Goal: Check status: Check status

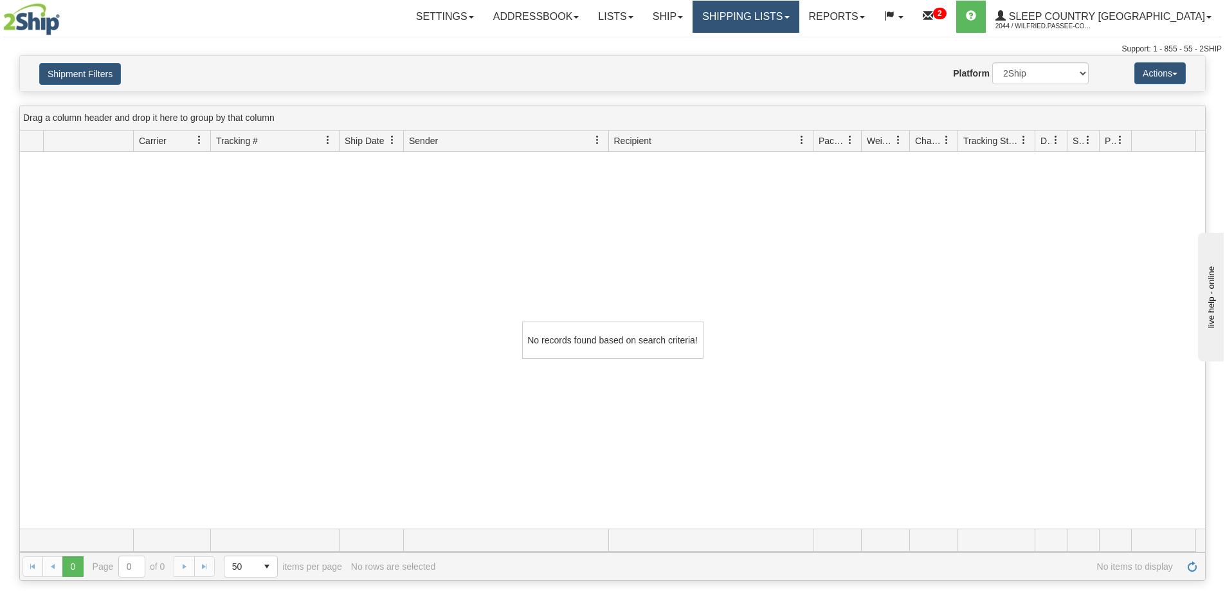
click at [799, 19] on link "Shipping lists" at bounding box center [745, 17] width 106 height 32
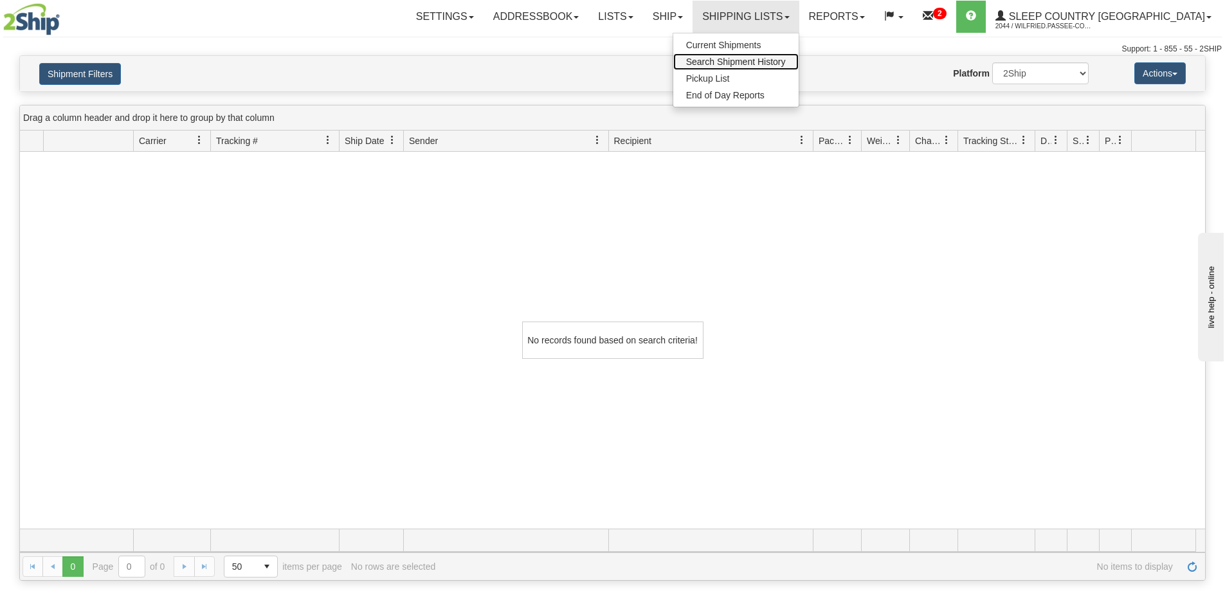
click at [786, 61] on span "Search Shipment History" at bounding box center [736, 62] width 100 height 10
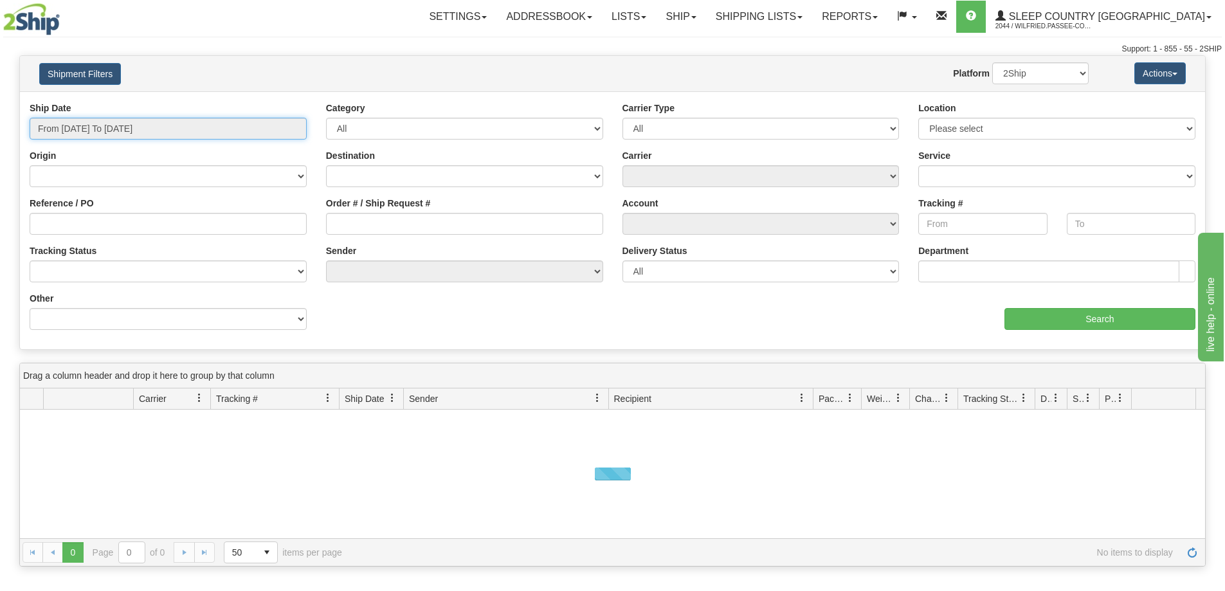
click at [131, 124] on input "From [DATE] To [DATE]" at bounding box center [168, 129] width 277 height 22
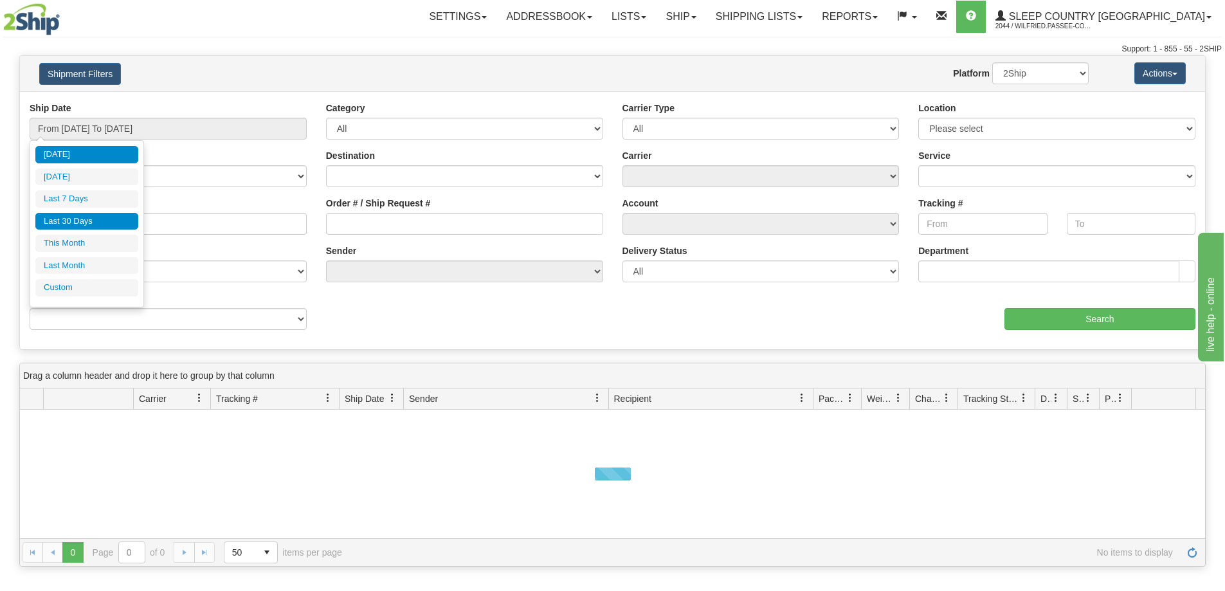
click at [109, 221] on li "Last 30 Days" at bounding box center [86, 221] width 103 height 17
type input "From [DATE] To [DATE]"
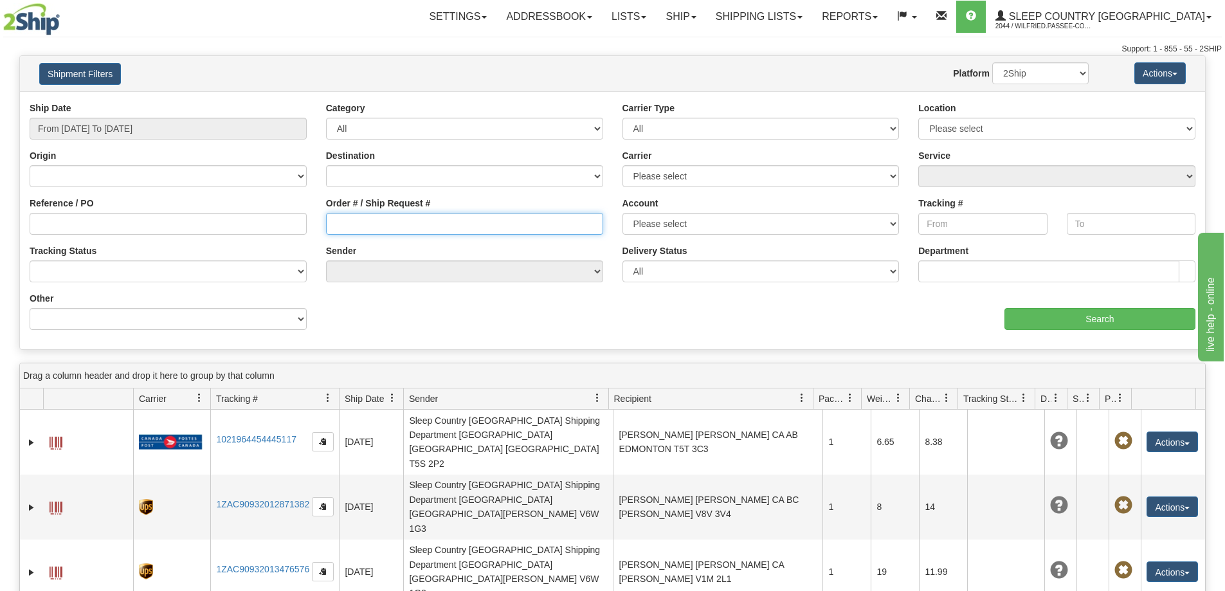
click at [356, 223] on input "Order # / Ship Request #" at bounding box center [464, 224] width 277 height 22
paste input "9008I060276"
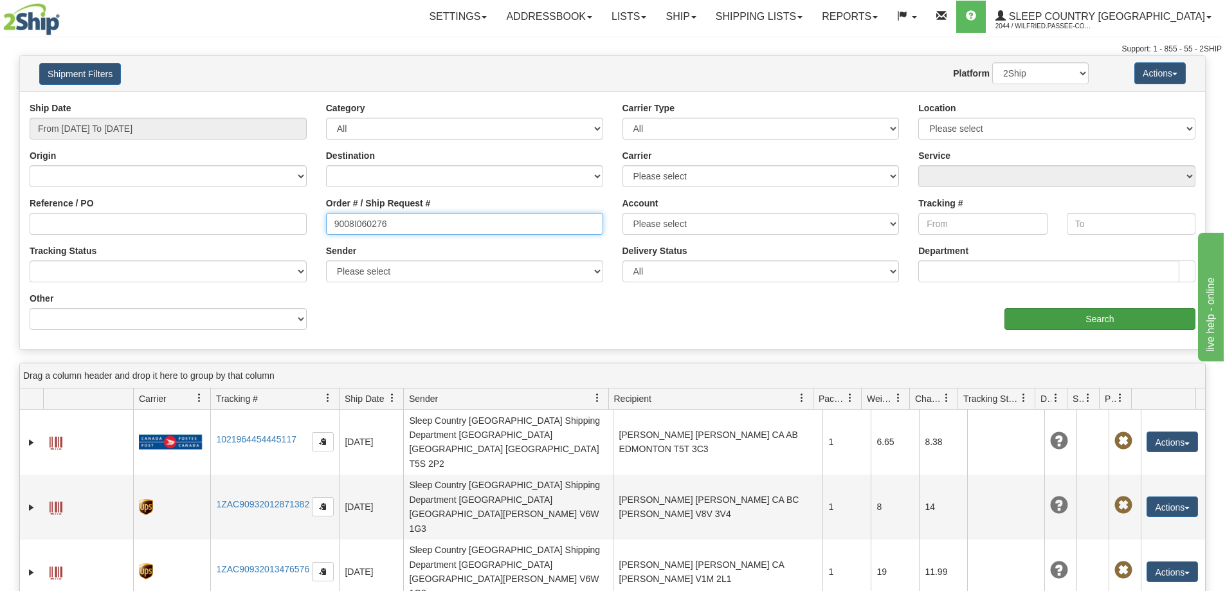
type input "9008I060276"
click at [1101, 325] on input "Search" at bounding box center [1099, 319] width 191 height 22
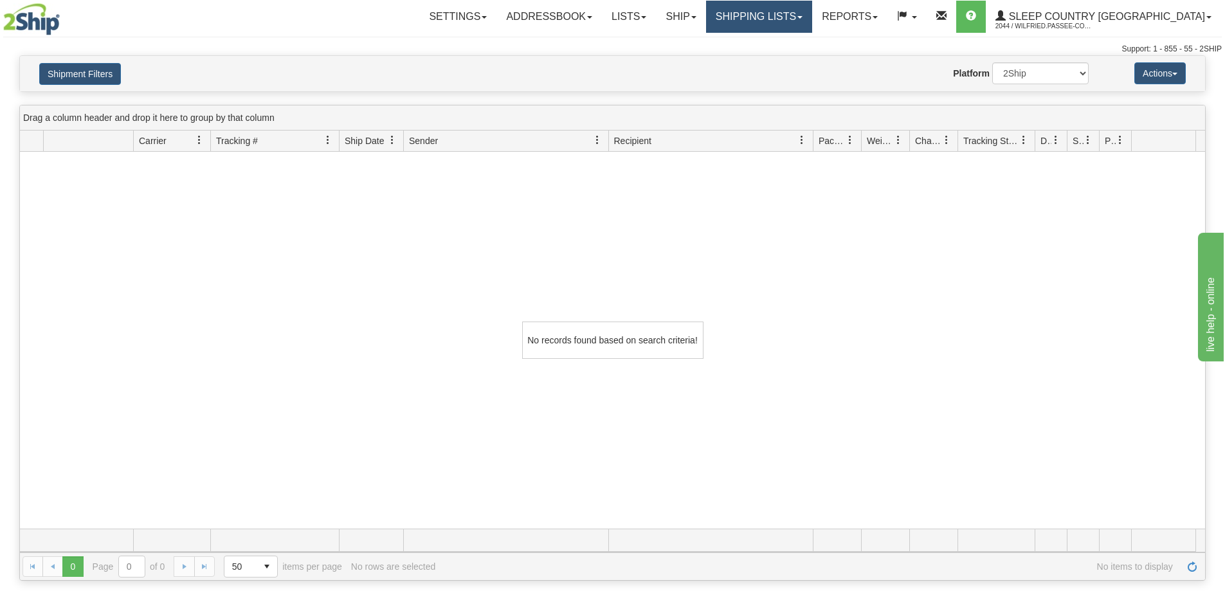
click at [811, 19] on link "Shipping lists" at bounding box center [759, 17] width 106 height 32
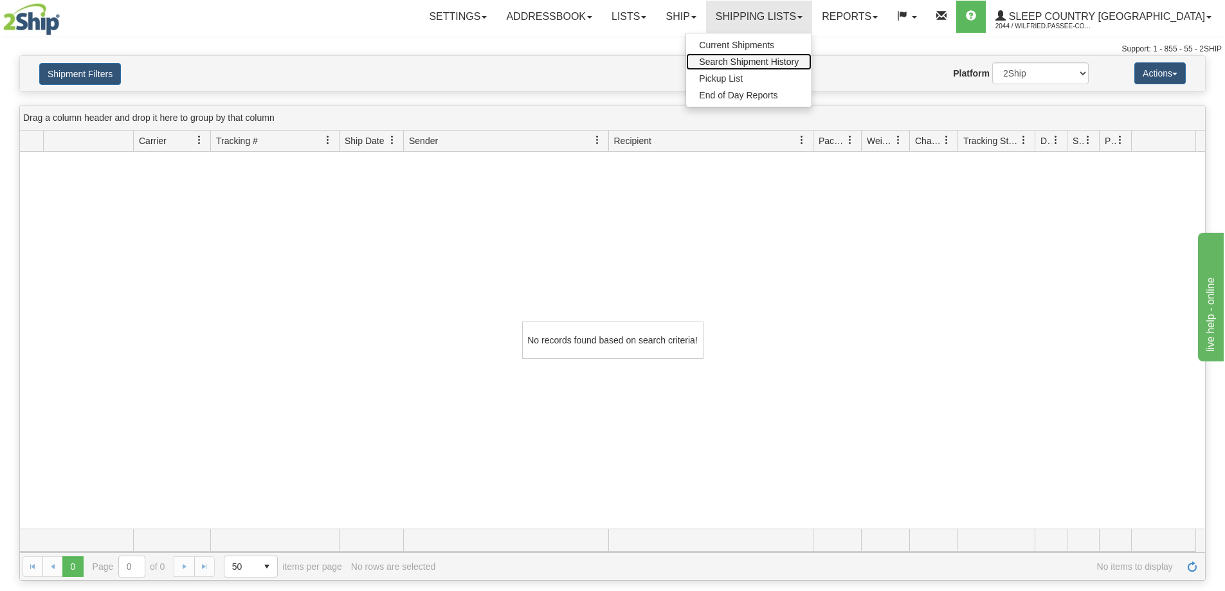
click at [799, 59] on span "Search Shipment History" at bounding box center [749, 62] width 100 height 10
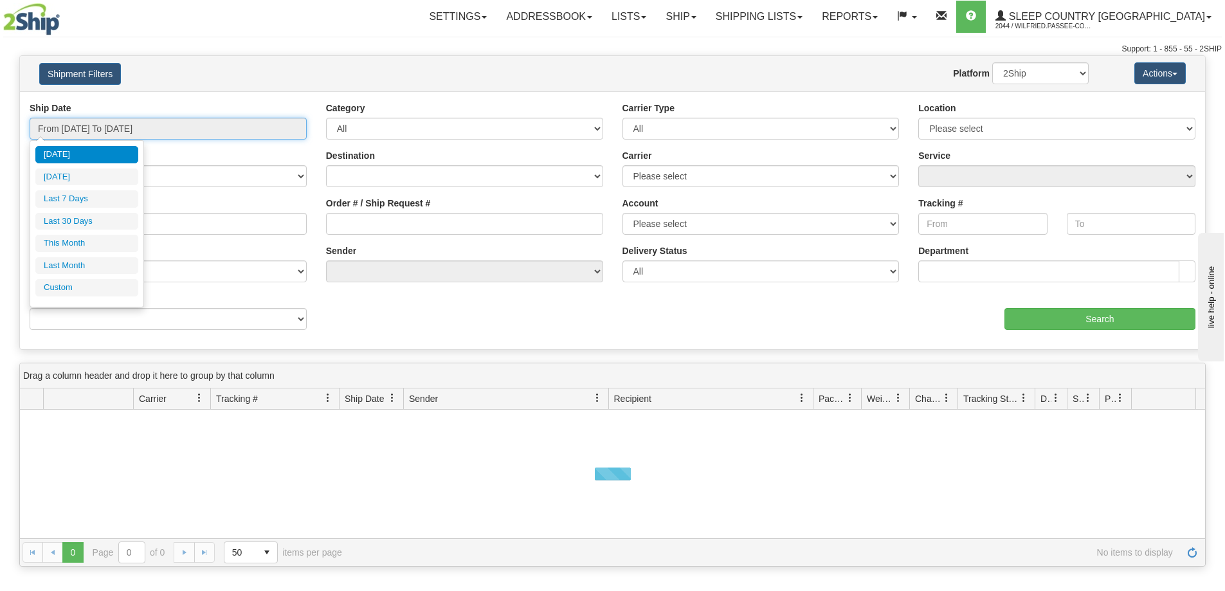
click at [86, 128] on input "From [DATE] To [DATE]" at bounding box center [168, 129] width 277 height 22
click at [78, 219] on li "Last 30 Days" at bounding box center [86, 221] width 103 height 17
type input "From [DATE] To [DATE]"
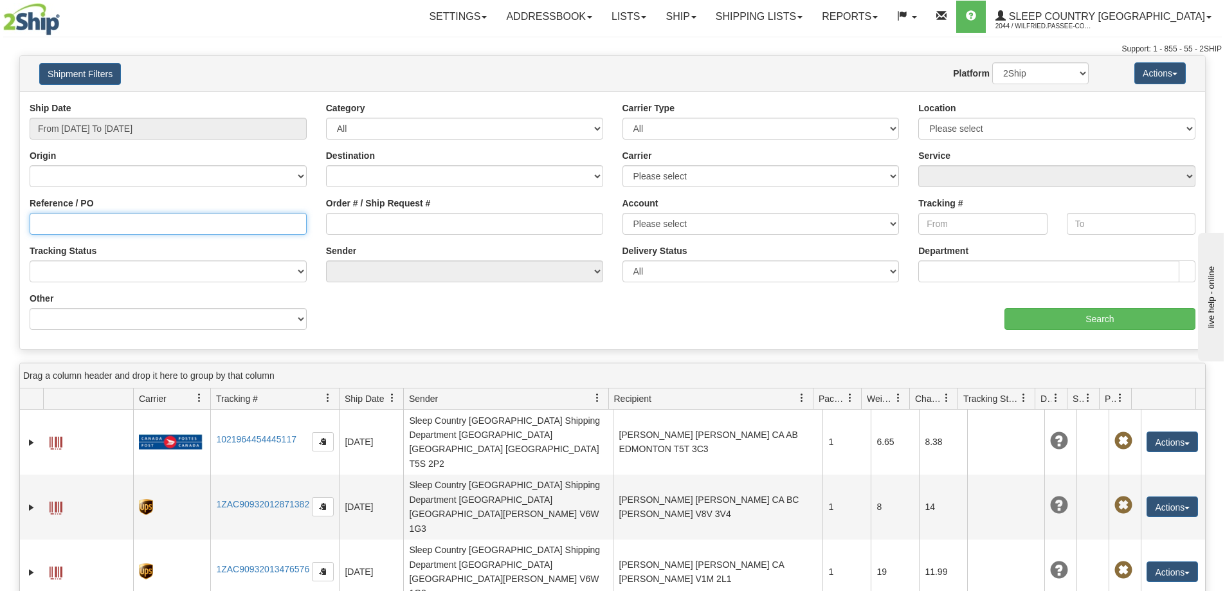
click at [102, 222] on input "Reference / PO" at bounding box center [168, 224] width 277 height 22
paste input "9008I060276"
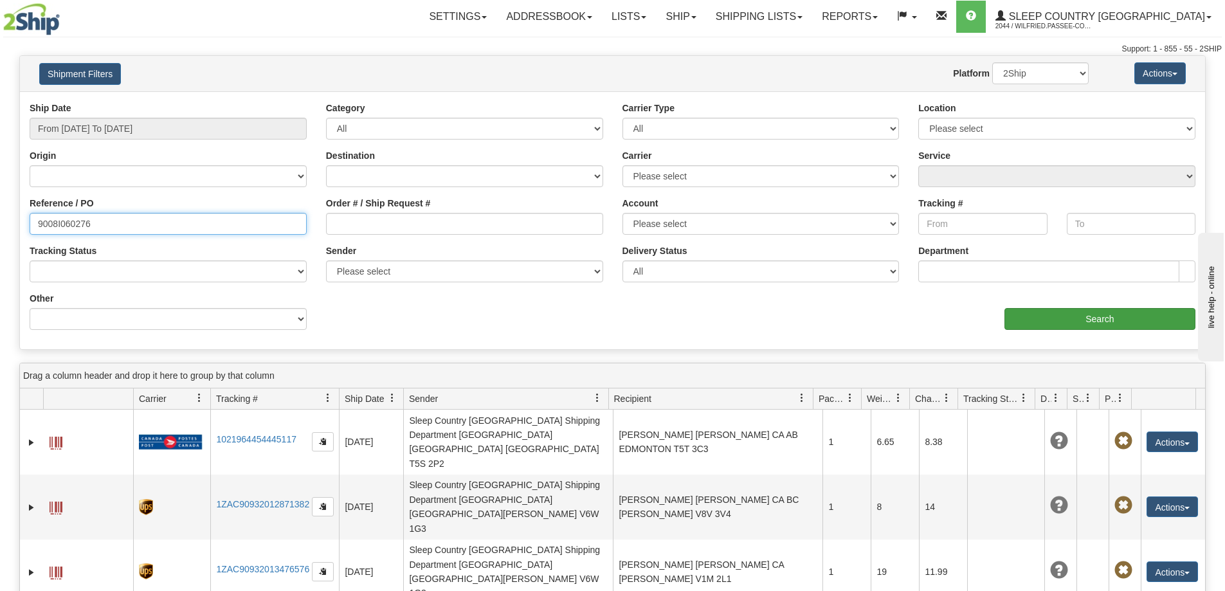
type input "9008I060276"
click at [1120, 320] on input "Search" at bounding box center [1099, 319] width 191 height 22
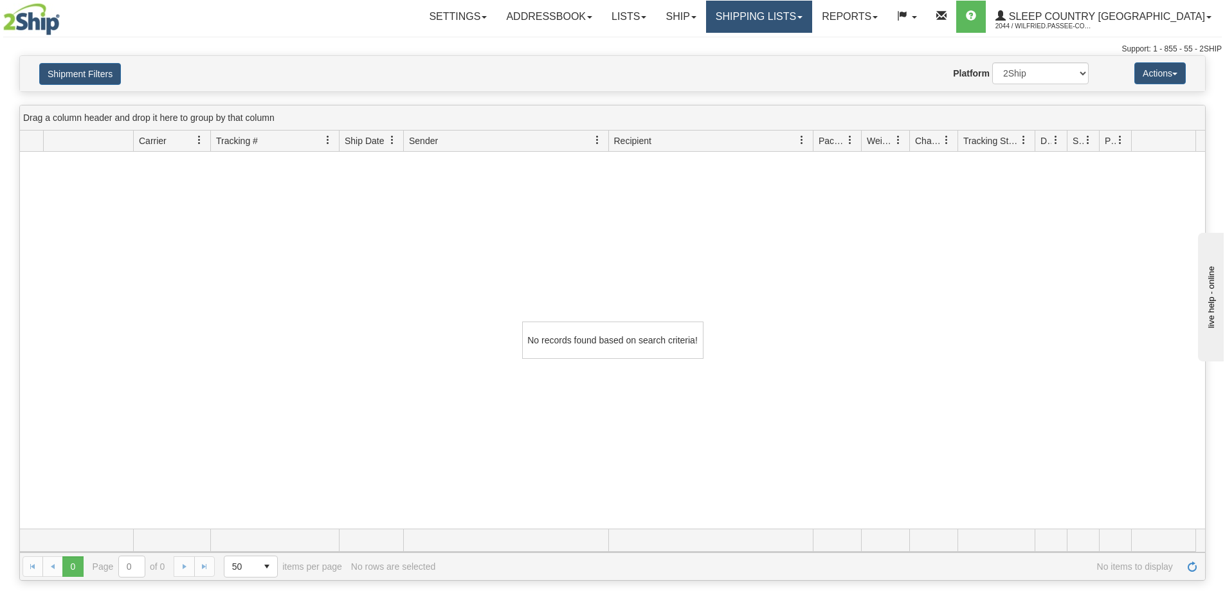
click at [812, 11] on link "Shipping lists" at bounding box center [759, 17] width 106 height 32
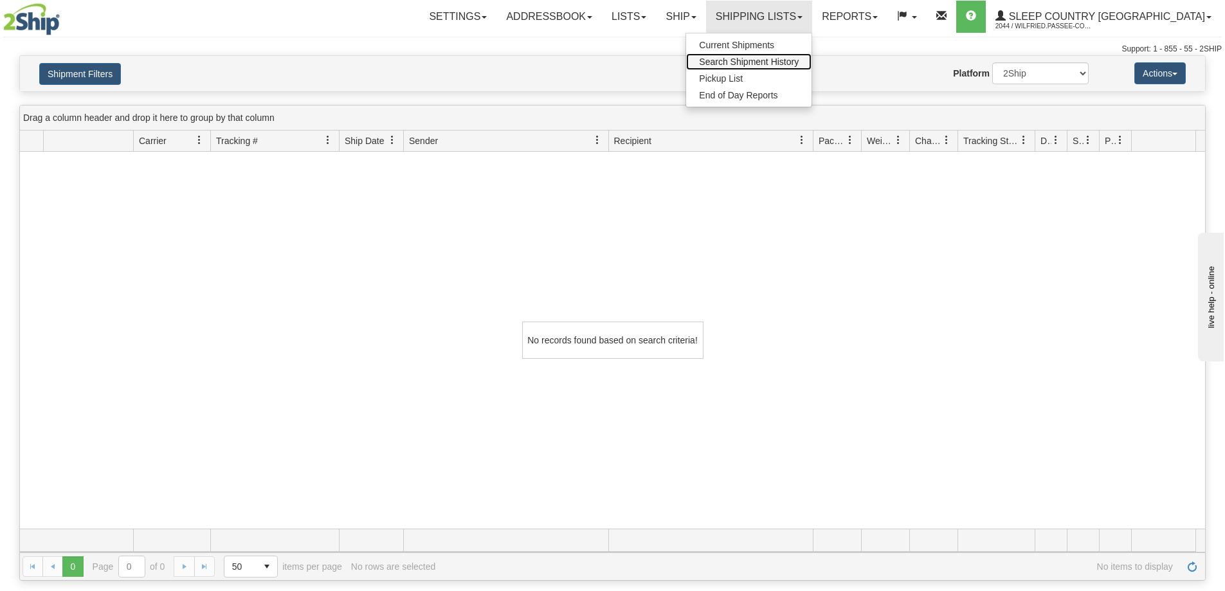
drag, startPoint x: 813, startPoint y: 60, endPoint x: 782, endPoint y: 98, distance: 48.5
click at [799, 60] on span "Search Shipment History" at bounding box center [749, 62] width 100 height 10
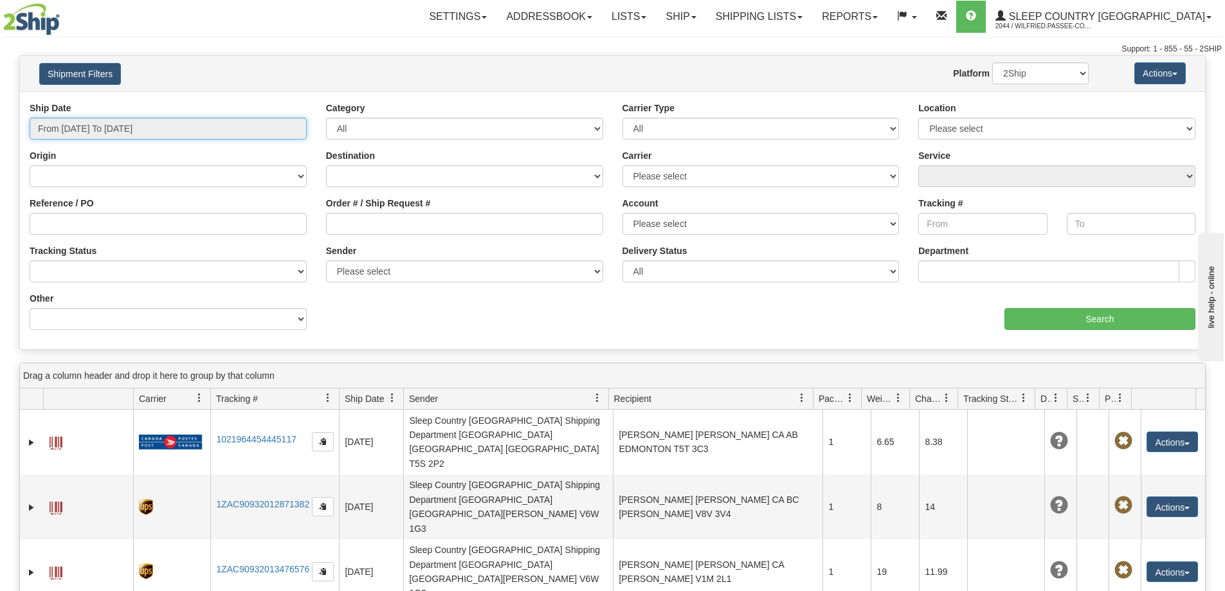
click at [147, 128] on input "From [DATE] To [DATE]" at bounding box center [168, 129] width 277 height 22
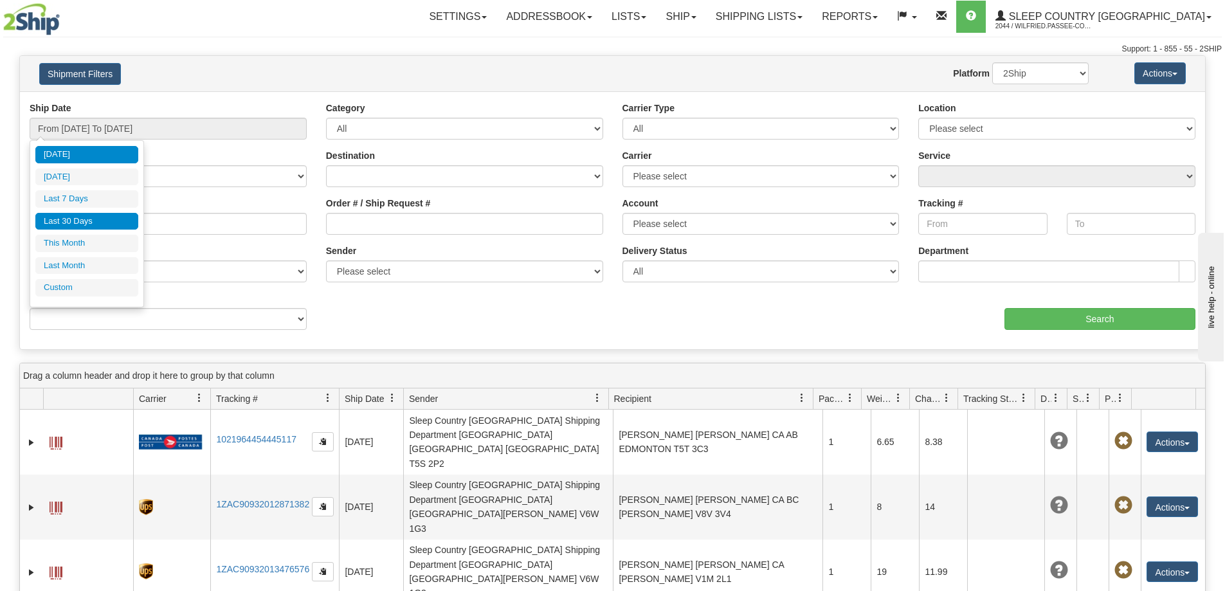
click at [86, 217] on li "Last 30 Days" at bounding box center [86, 221] width 103 height 17
type input "From [DATE] To [DATE]"
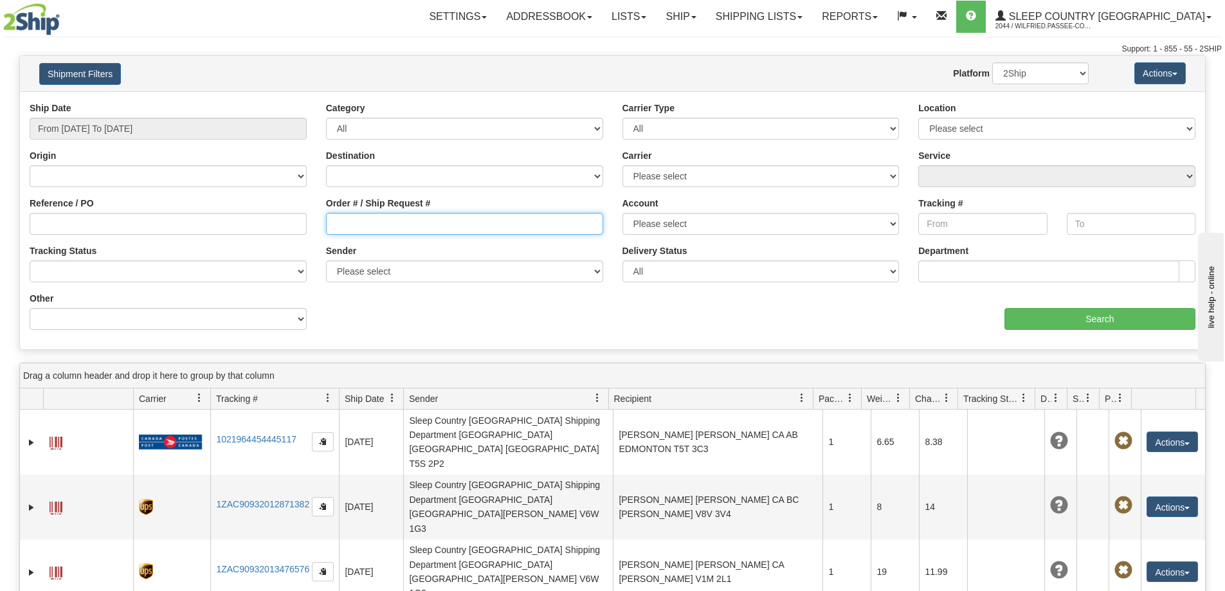
click at [361, 222] on input "Order # / Ship Request #" at bounding box center [464, 224] width 277 height 22
paste input "9008I060276"
type input "9008I060276"
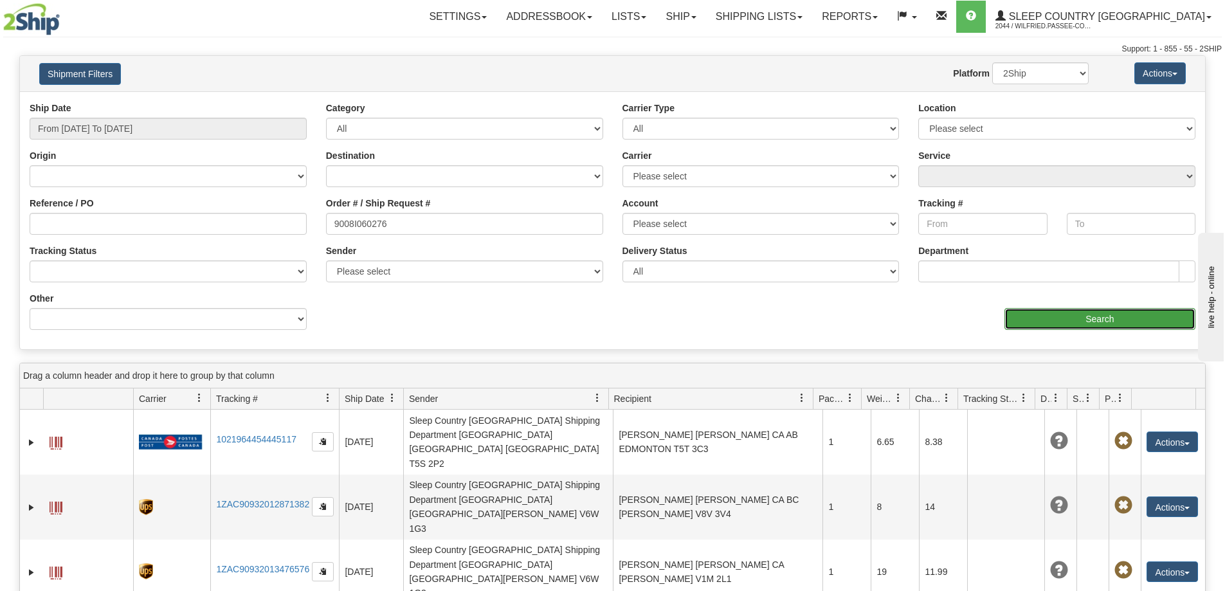
click at [1072, 318] on input "Search" at bounding box center [1099, 319] width 191 height 22
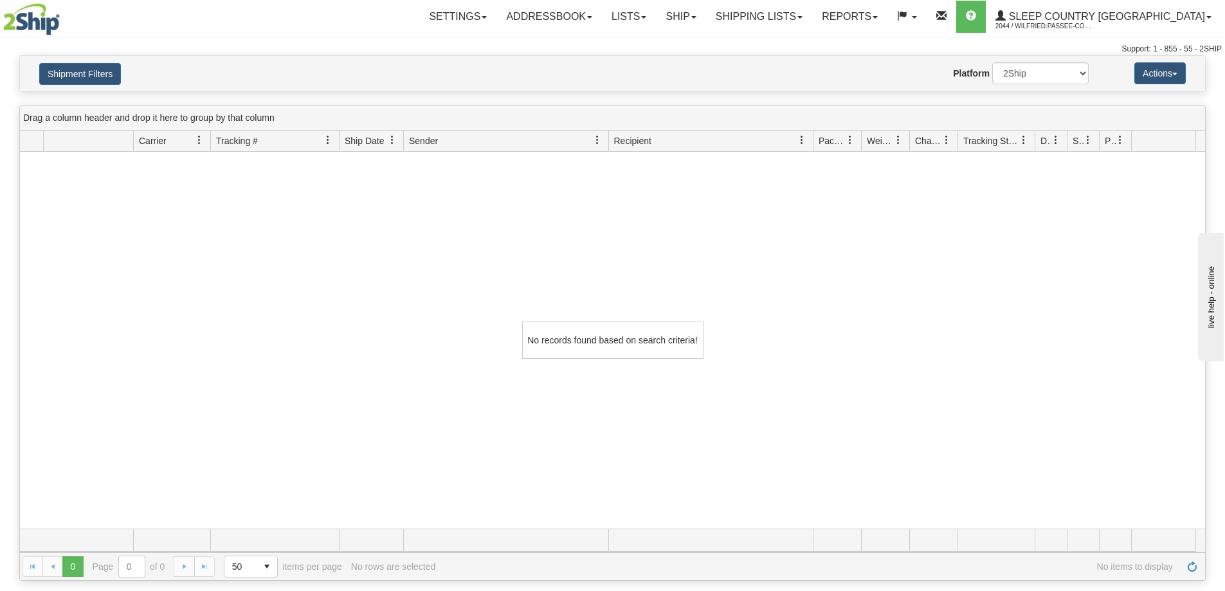
click at [425, 14] on div "Settings Shipping Preferences Fields Preferences New Addressbook Recipients" at bounding box center [719, 17] width 1004 height 32
drag, startPoint x: 377, startPoint y: 33, endPoint x: 312, endPoint y: 20, distance: 67.0
click at [375, 33] on div "Toggle navigation Settings Shipping Preferences Fields Preferences New" at bounding box center [612, 27] width 1225 height 55
